Goal: Task Accomplishment & Management: Use online tool/utility

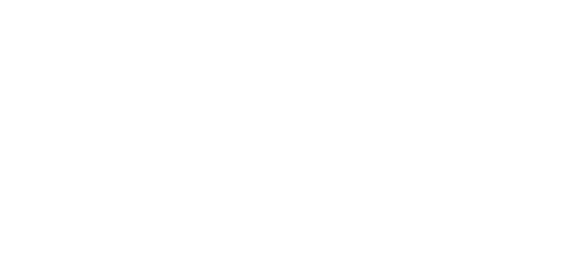
click at [527, 0] on html at bounding box center [283, 0] width 567 height 0
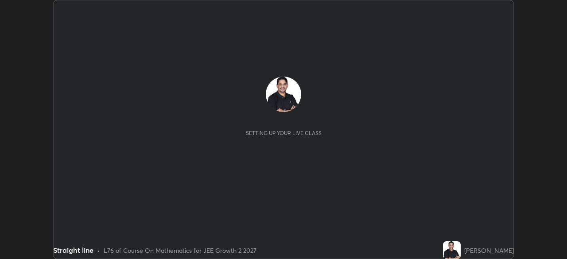
scroll to position [259, 567]
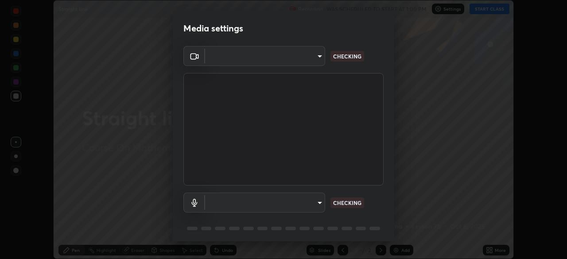
type input "7da4a789ca5c3b289f91b878aebf3769d603dce1d3acf67b661988e88742cb6b"
click at [319, 201] on body "Erase all Straight line Recording WAS SCHEDULED TO START AT 1:00 PM Settings ST…" at bounding box center [283, 129] width 567 height 259
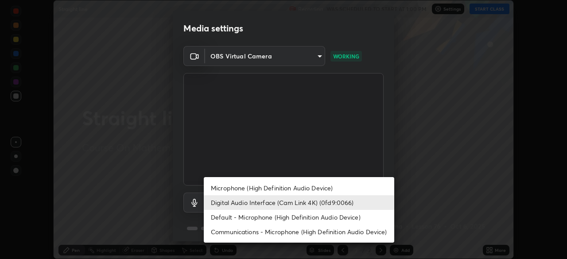
click at [290, 188] on li "Microphone (High Definition Audio Device)" at bounding box center [299, 188] width 191 height 15
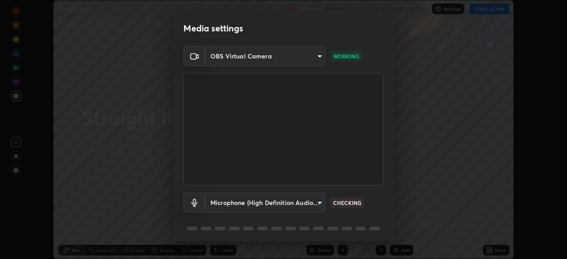
click at [391, 226] on div "OBS Virtual Camera 7da4a789ca5c3b289f91b878aebf3769d603dce1d3acf67b661988e88742…" at bounding box center [284, 145] width 222 height 199
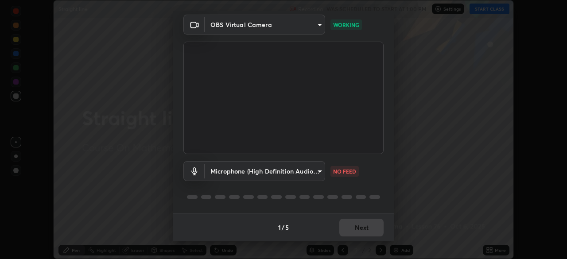
click at [319, 171] on body "Erase all Straight line Recording WAS SCHEDULED TO START AT 1:00 PM Settings ST…" at bounding box center [283, 129] width 567 height 259
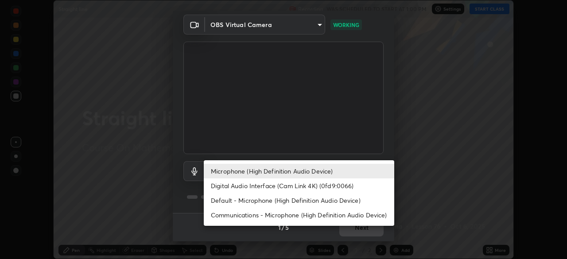
click at [296, 187] on li "Digital Audio Interface (Cam Link 4K) (0fd9:0066)" at bounding box center [299, 186] width 191 height 15
type input "f06f4949873e44ad7b979a91ac01acc3bcfacb48c8e24a8d9cfffa01efa002b7"
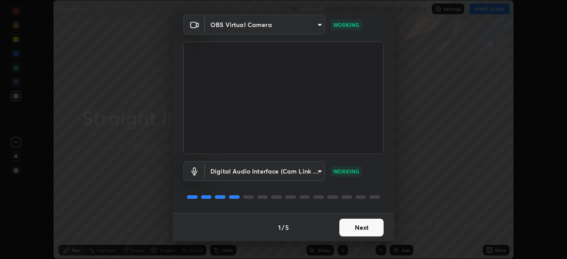
click at [364, 230] on button "Next" at bounding box center [361, 228] width 44 height 18
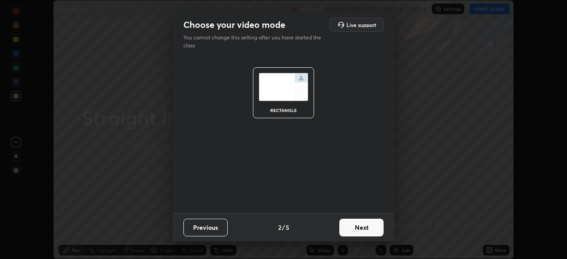
scroll to position [0, 0]
click at [378, 227] on button "Next" at bounding box center [361, 228] width 44 height 18
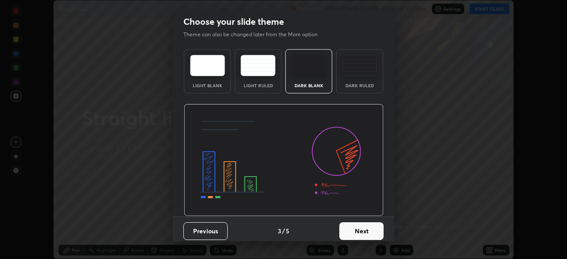
scroll to position [7, 0]
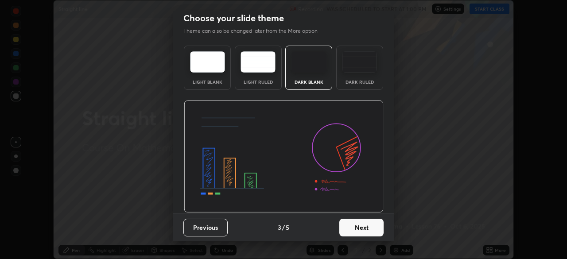
click at [374, 228] on button "Next" at bounding box center [361, 228] width 44 height 18
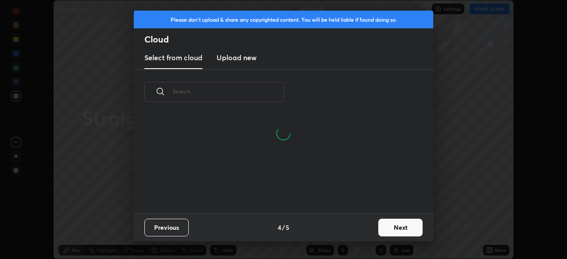
click at [398, 228] on button "Next" at bounding box center [400, 228] width 44 height 18
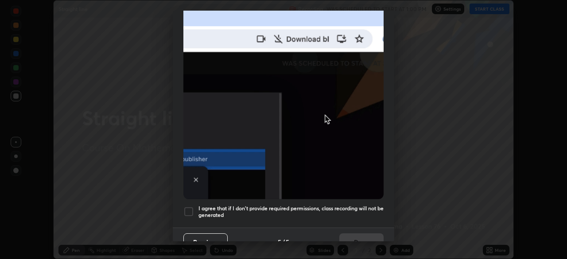
click at [394, 235] on div "Allow automatic downloads Please provide the following download permissions to …" at bounding box center [283, 129] width 567 height 259
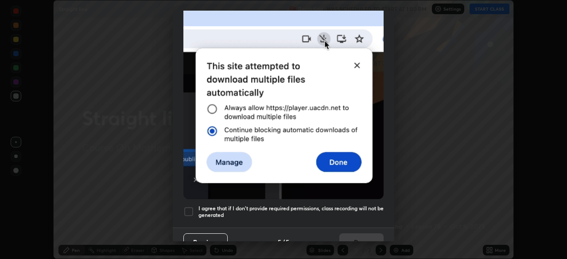
click at [394, 237] on div "Allow automatic downloads Please provide the following download permissions to …" at bounding box center [283, 129] width 567 height 259
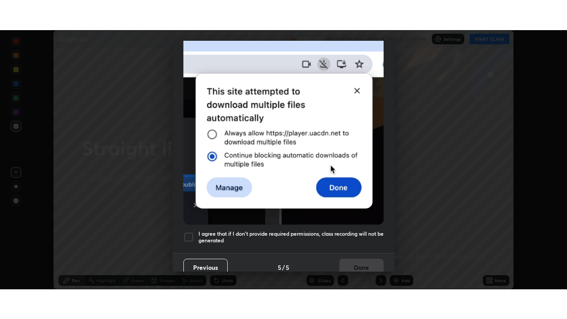
scroll to position [212, 0]
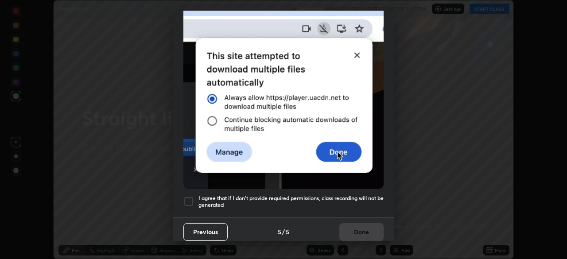
click at [234, 195] on h5 "I agree that if I don't provide required permissions, class recording will not …" at bounding box center [291, 202] width 185 height 14
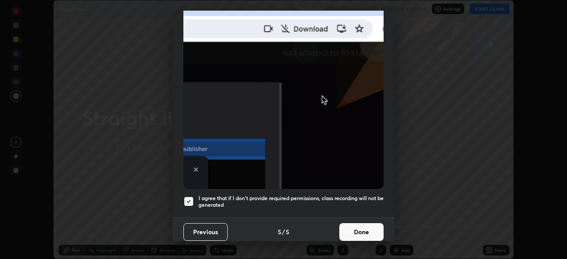
click at [365, 229] on button "Done" at bounding box center [361, 232] width 44 height 18
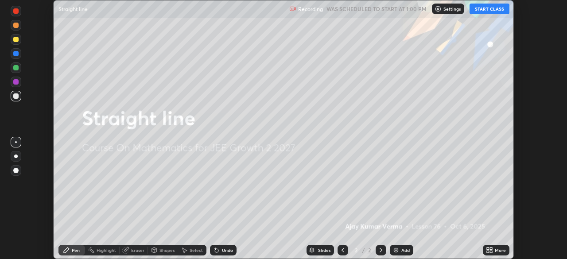
click at [484, 9] on button "START CLASS" at bounding box center [490, 9] width 40 height 11
click at [488, 250] on icon at bounding box center [489, 250] width 7 height 7
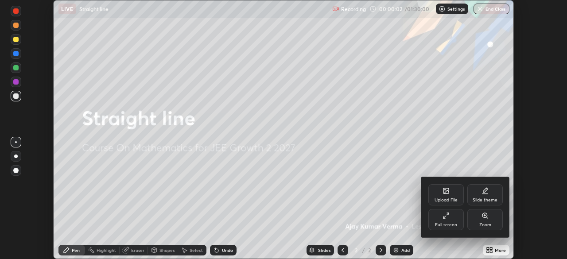
click at [447, 217] on icon at bounding box center [446, 215] width 7 height 7
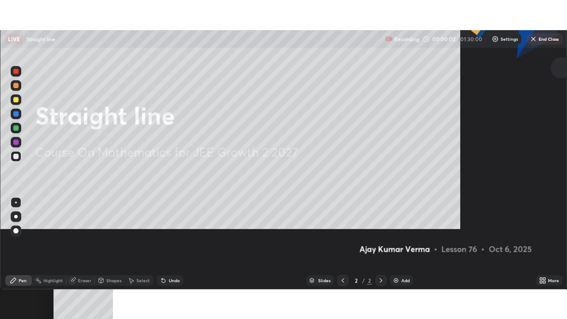
scroll to position [319, 567]
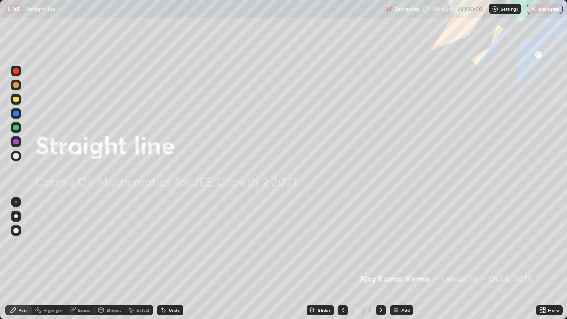
click at [395, 259] on img at bounding box center [396, 310] width 7 height 7
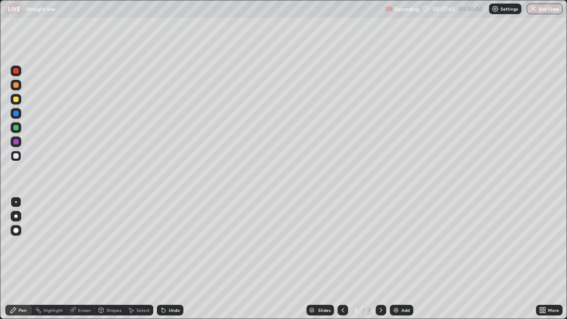
click at [85, 259] on div "Eraser" at bounding box center [84, 310] width 13 height 4
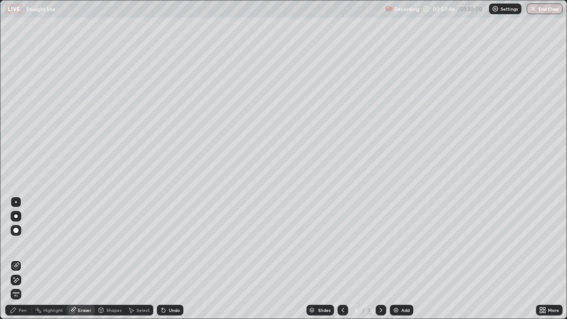
click at [25, 259] on div "Pen" at bounding box center [23, 310] width 8 height 4
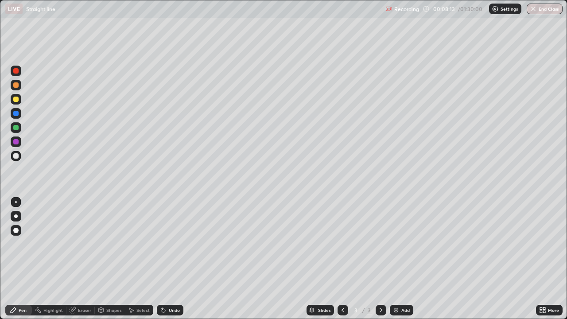
click at [17, 99] on div at bounding box center [15, 99] width 5 height 5
click at [16, 155] on div at bounding box center [15, 155] width 5 height 5
click at [378, 259] on icon at bounding box center [381, 310] width 7 height 7
click at [395, 259] on img at bounding box center [396, 310] width 7 height 7
click at [18, 98] on div at bounding box center [15, 99] width 5 height 5
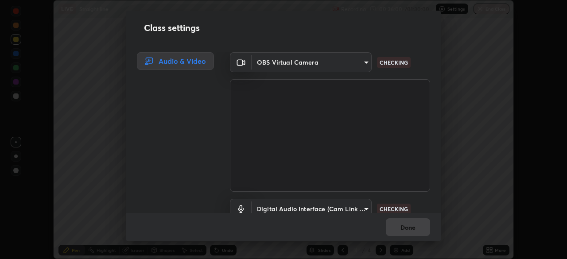
scroll to position [40, 0]
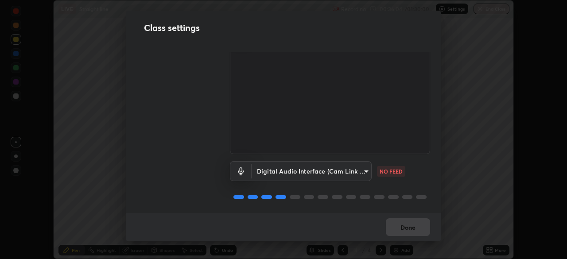
click at [363, 169] on body "Erase all LIVE Straight line Recording 00:36:04 / 01:30:00 Settings End Class S…" at bounding box center [283, 129] width 567 height 259
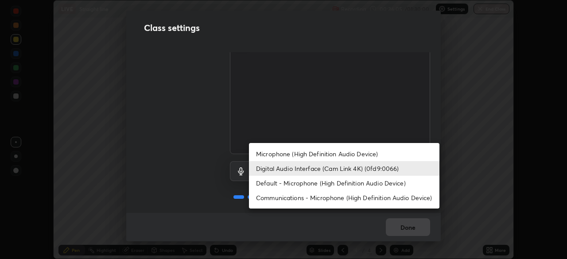
click at [359, 156] on li "Microphone (High Definition Audio Device)" at bounding box center [344, 154] width 191 height 15
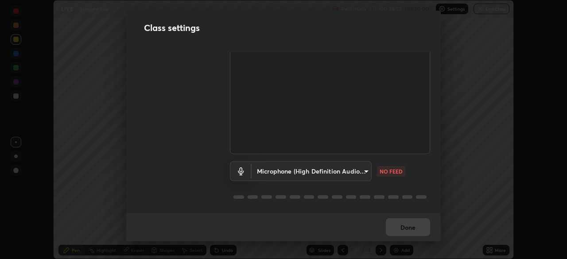
click at [363, 170] on body "Erase all LIVE Straight line Recording 00:36:22 / 01:30:00 Settings End Class S…" at bounding box center [283, 129] width 567 height 259
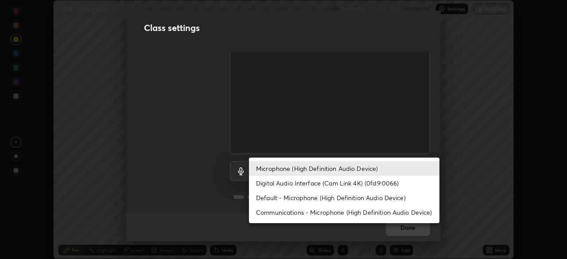
click at [347, 182] on li "Digital Audio Interface (Cam Link 4K) (0fd9:0066)" at bounding box center [344, 183] width 191 height 15
type input "f06f4949873e44ad7b979a91ac01acc3bcfacb48c8e24a8d9cfffa01efa002b7"
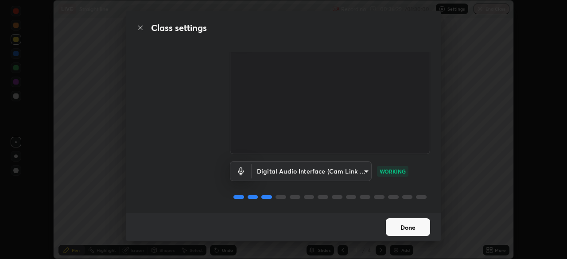
click at [412, 230] on button "Done" at bounding box center [408, 227] width 44 height 18
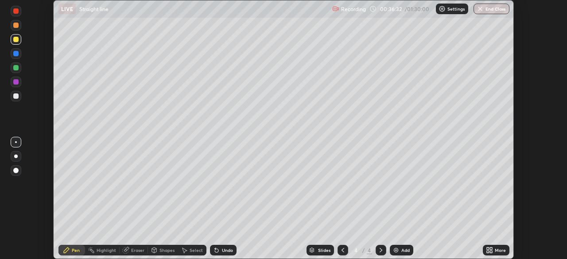
click at [491, 250] on icon at bounding box center [489, 250] width 7 height 7
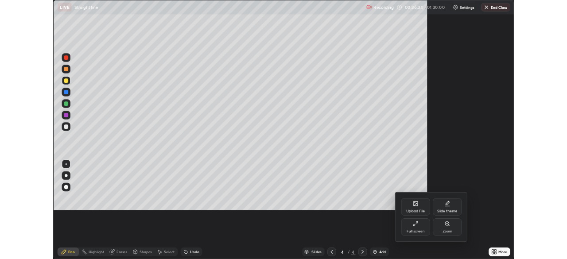
scroll to position [319, 567]
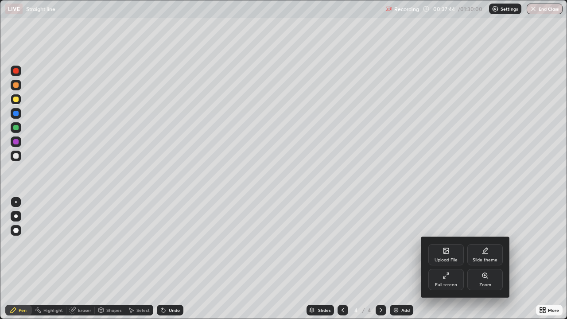
click at [464, 205] on div at bounding box center [283, 159] width 567 height 319
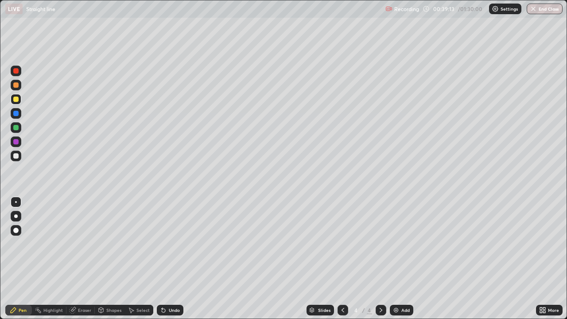
click at [83, 259] on div "Eraser" at bounding box center [84, 310] width 13 height 4
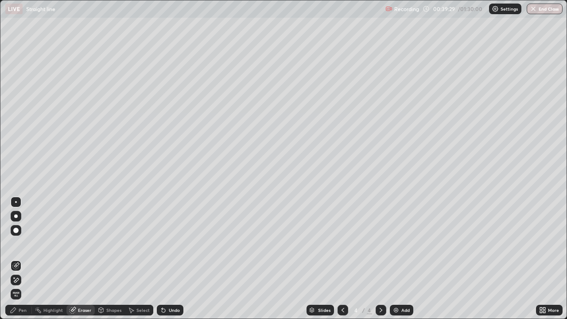
click at [23, 259] on div "Pen" at bounding box center [23, 310] width 8 height 4
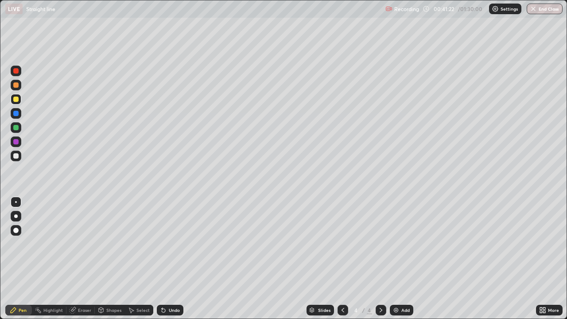
click at [396, 259] on img at bounding box center [396, 310] width 7 height 7
click at [342, 259] on icon at bounding box center [343, 310] width 3 height 4
click at [380, 259] on icon at bounding box center [381, 310] width 7 height 7
click at [345, 259] on div at bounding box center [343, 310] width 11 height 18
click at [381, 259] on icon at bounding box center [381, 310] width 7 height 7
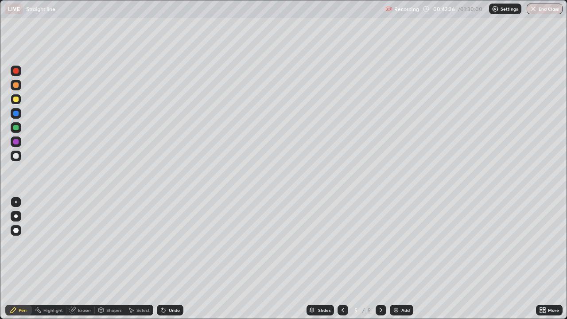
click at [343, 259] on icon at bounding box center [343, 310] width 3 height 4
click at [381, 259] on div at bounding box center [381, 310] width 11 height 11
click at [342, 259] on icon at bounding box center [342, 310] width 7 height 7
click at [380, 259] on icon at bounding box center [381, 310] width 7 height 7
click at [339, 259] on icon at bounding box center [342, 310] width 7 height 7
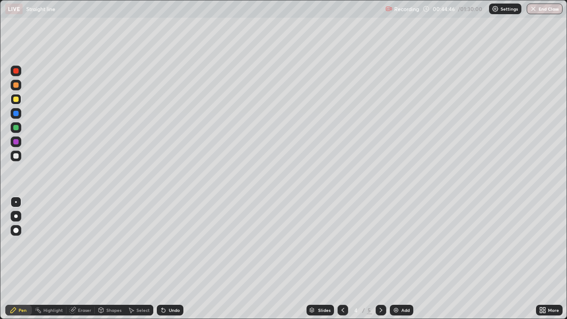
click at [16, 84] on div at bounding box center [15, 84] width 5 height 5
click at [380, 259] on icon at bounding box center [381, 310] width 7 height 7
click at [398, 259] on div "Add" at bounding box center [401, 310] width 23 height 11
click at [20, 98] on div at bounding box center [16, 99] width 11 height 11
click at [86, 259] on div "Eraser" at bounding box center [84, 310] width 13 height 4
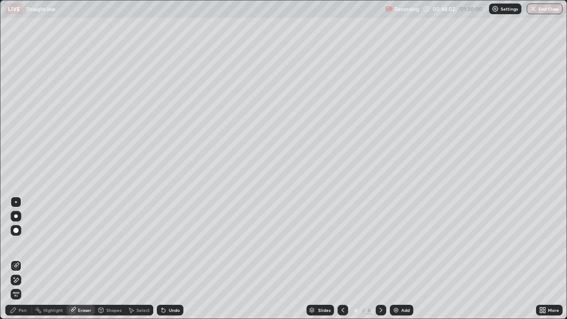
click at [21, 259] on div "Pen" at bounding box center [23, 310] width 8 height 4
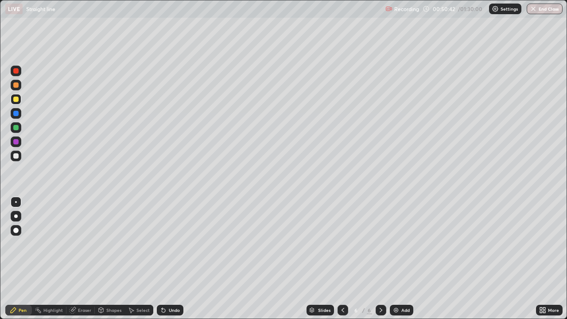
click at [14, 83] on div at bounding box center [15, 84] width 5 height 5
click at [16, 96] on div at bounding box center [16, 99] width 11 height 11
click at [16, 143] on div at bounding box center [15, 141] width 5 height 5
click at [89, 259] on div "Eraser" at bounding box center [84, 310] width 13 height 4
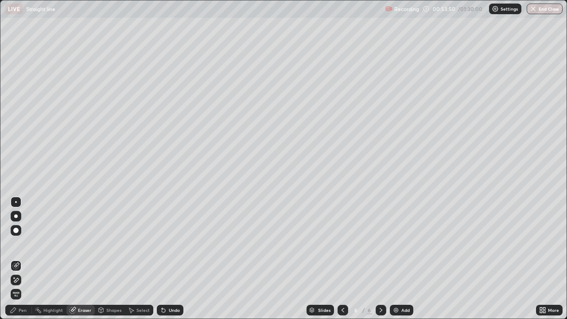
click at [27, 259] on div "Pen" at bounding box center [18, 310] width 27 height 11
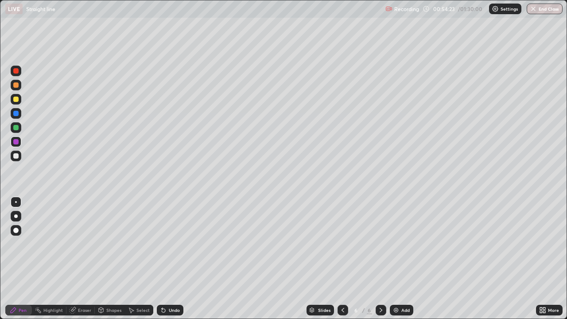
click at [394, 259] on img at bounding box center [396, 310] width 7 height 7
click at [342, 259] on icon at bounding box center [342, 310] width 7 height 7
click at [384, 259] on div at bounding box center [381, 310] width 11 height 11
click at [341, 259] on icon at bounding box center [342, 310] width 7 height 7
click at [379, 259] on icon at bounding box center [381, 310] width 7 height 7
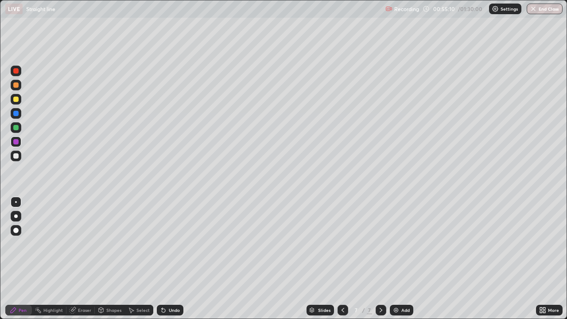
click at [342, 259] on icon at bounding box center [342, 310] width 7 height 7
click at [16, 156] on div at bounding box center [15, 155] width 5 height 5
click at [17, 98] on div at bounding box center [15, 99] width 5 height 5
click at [16, 84] on div at bounding box center [15, 84] width 5 height 5
click at [17, 154] on div at bounding box center [15, 155] width 5 height 5
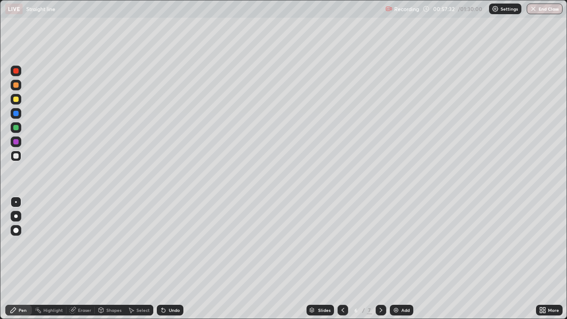
click at [381, 259] on icon at bounding box center [381, 310] width 3 height 4
click at [342, 259] on icon at bounding box center [342, 310] width 7 height 7
click at [380, 259] on icon at bounding box center [381, 310] width 3 height 4
click at [342, 259] on icon at bounding box center [342, 310] width 7 height 7
click at [380, 259] on icon at bounding box center [381, 310] width 7 height 7
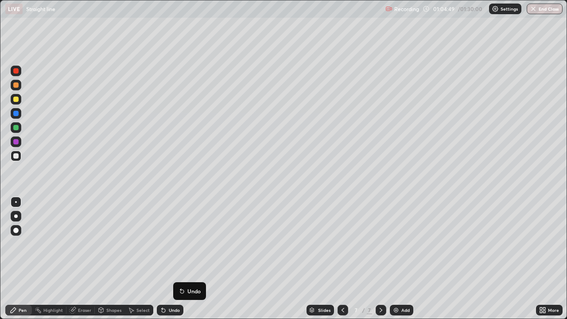
click at [380, 259] on icon at bounding box center [381, 310] width 7 height 7
click at [380, 259] on icon at bounding box center [381, 310] width 3 height 4
click at [394, 259] on img at bounding box center [396, 310] width 7 height 7
click at [393, 259] on img at bounding box center [396, 310] width 7 height 7
click at [16, 84] on div at bounding box center [15, 84] width 5 height 5
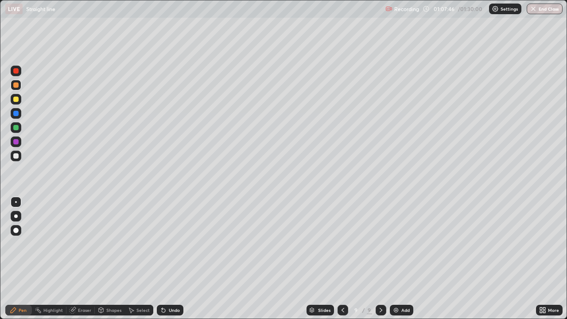
click at [16, 101] on div at bounding box center [15, 99] width 5 height 5
click at [16, 85] on div at bounding box center [15, 84] width 5 height 5
click at [16, 142] on div at bounding box center [15, 141] width 5 height 5
click at [17, 100] on div at bounding box center [15, 99] width 5 height 5
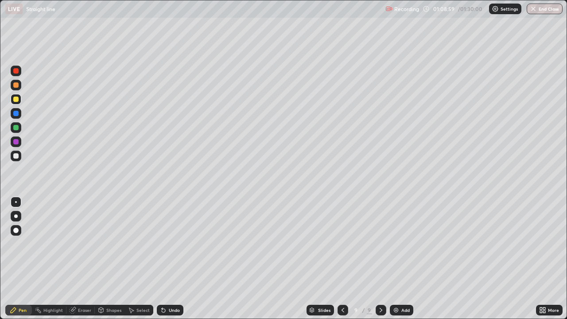
click at [16, 155] on div at bounding box center [15, 155] width 5 height 5
click at [16, 112] on div at bounding box center [15, 113] width 5 height 5
click at [15, 97] on div at bounding box center [15, 99] width 5 height 5
click at [16, 98] on div at bounding box center [15, 99] width 5 height 5
click at [16, 155] on div at bounding box center [15, 155] width 5 height 5
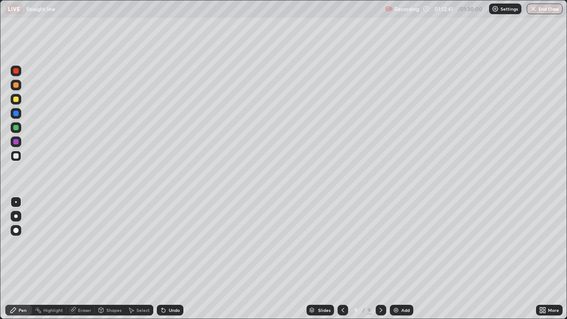
click at [395, 259] on img at bounding box center [396, 310] width 7 height 7
click at [16, 98] on div at bounding box center [15, 99] width 5 height 5
click at [16, 156] on div at bounding box center [15, 155] width 5 height 5
click at [380, 259] on icon at bounding box center [381, 310] width 7 height 7
click at [400, 259] on div "Add" at bounding box center [401, 310] width 23 height 11
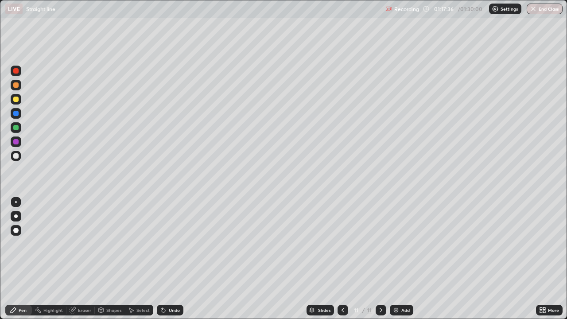
click at [14, 100] on div at bounding box center [15, 99] width 5 height 5
click at [18, 113] on div at bounding box center [15, 113] width 5 height 5
click at [382, 259] on icon at bounding box center [381, 310] width 7 height 7
click at [397, 259] on img at bounding box center [396, 310] width 7 height 7
click at [14, 99] on div at bounding box center [15, 99] width 5 height 5
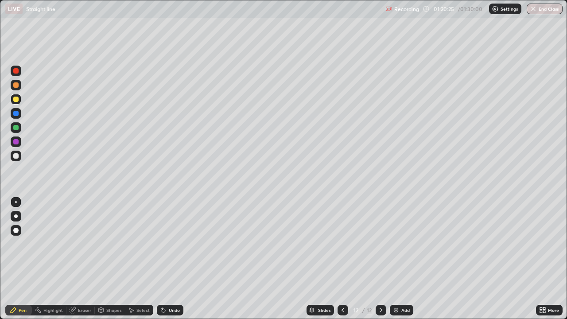
click at [14, 154] on div at bounding box center [15, 155] width 5 height 5
click at [395, 259] on img at bounding box center [396, 310] width 7 height 7
click at [18, 85] on div at bounding box center [15, 84] width 5 height 5
click at [19, 100] on div at bounding box center [16, 99] width 11 height 11
click at [16, 113] on div at bounding box center [15, 113] width 5 height 5
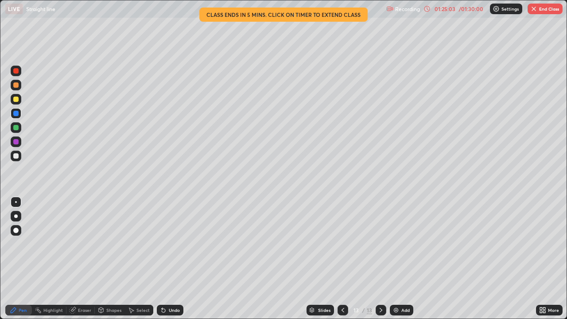
click at [450, 8] on div "01:25:03" at bounding box center [445, 8] width 25 height 5
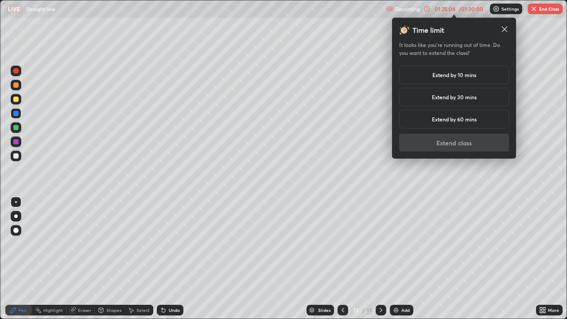
click at [461, 76] on h5 "Extend by 10 mins" at bounding box center [455, 75] width 44 height 8
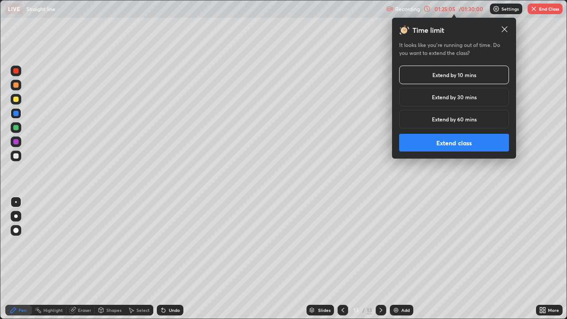
click at [459, 145] on button "Extend class" at bounding box center [454, 143] width 110 height 18
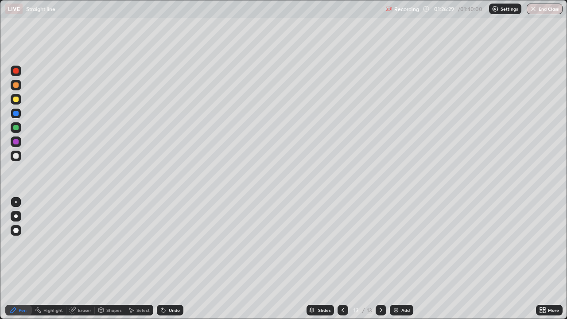
click at [380, 259] on icon at bounding box center [381, 310] width 7 height 7
click at [382, 259] on div at bounding box center [381, 310] width 11 height 18
click at [397, 259] on img at bounding box center [396, 310] width 7 height 7
click at [18, 83] on div at bounding box center [15, 84] width 5 height 5
click at [545, 8] on button "End Class" at bounding box center [545, 9] width 36 height 11
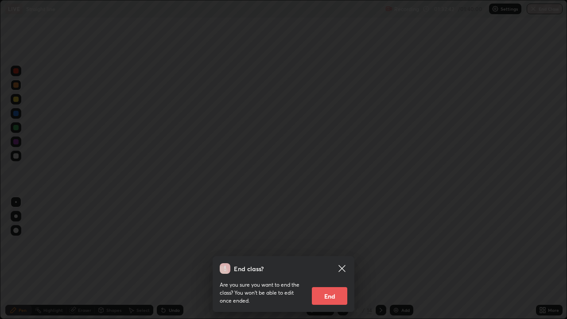
click at [328, 259] on button "End" at bounding box center [329, 296] width 35 height 18
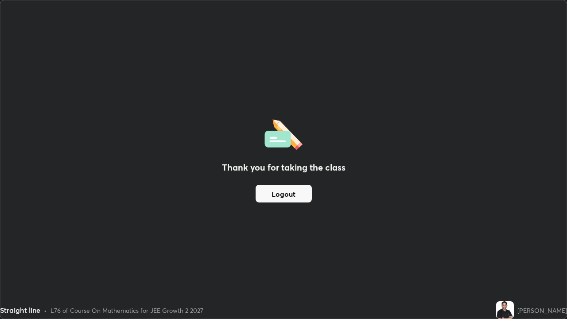
click at [195, 151] on div "Thank you for taking the class Logout" at bounding box center [283, 159] width 566 height 318
click at [273, 53] on div "Thank you for taking the class Logout" at bounding box center [283, 159] width 566 height 318
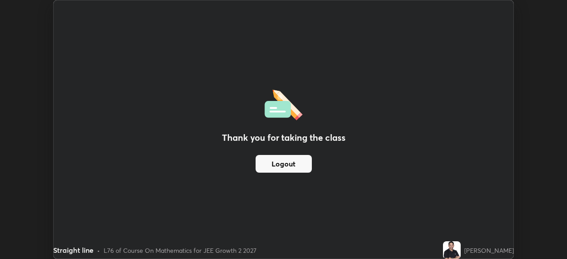
scroll to position [44059, 43751]
